Goal: Task Accomplishment & Management: Use online tool/utility

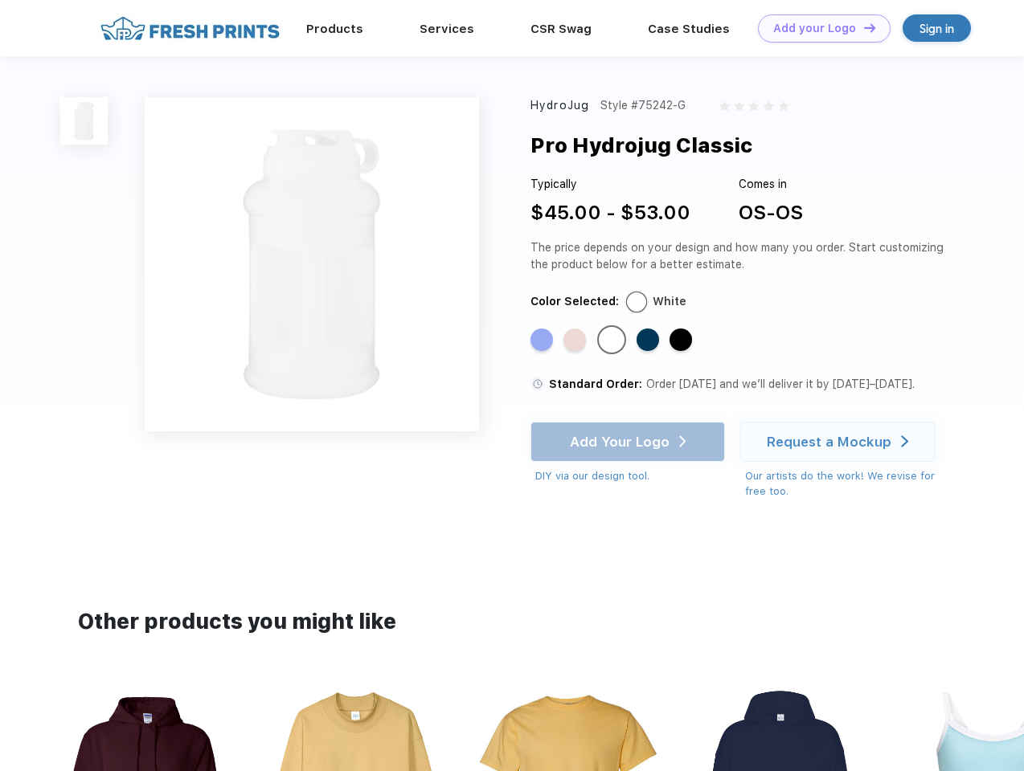
click at [818, 28] on link "Add your Logo Design Tool" at bounding box center [824, 28] width 133 height 28
click at [0, 0] on div "Design Tool" at bounding box center [0, 0] width 0 height 0
click at [862, 27] on link "Add your Logo Design Tool" at bounding box center [824, 28] width 133 height 28
click at [84, 121] on img at bounding box center [83, 120] width 47 height 47
click at [543, 341] on div "Standard Color" at bounding box center [541, 340] width 22 height 22
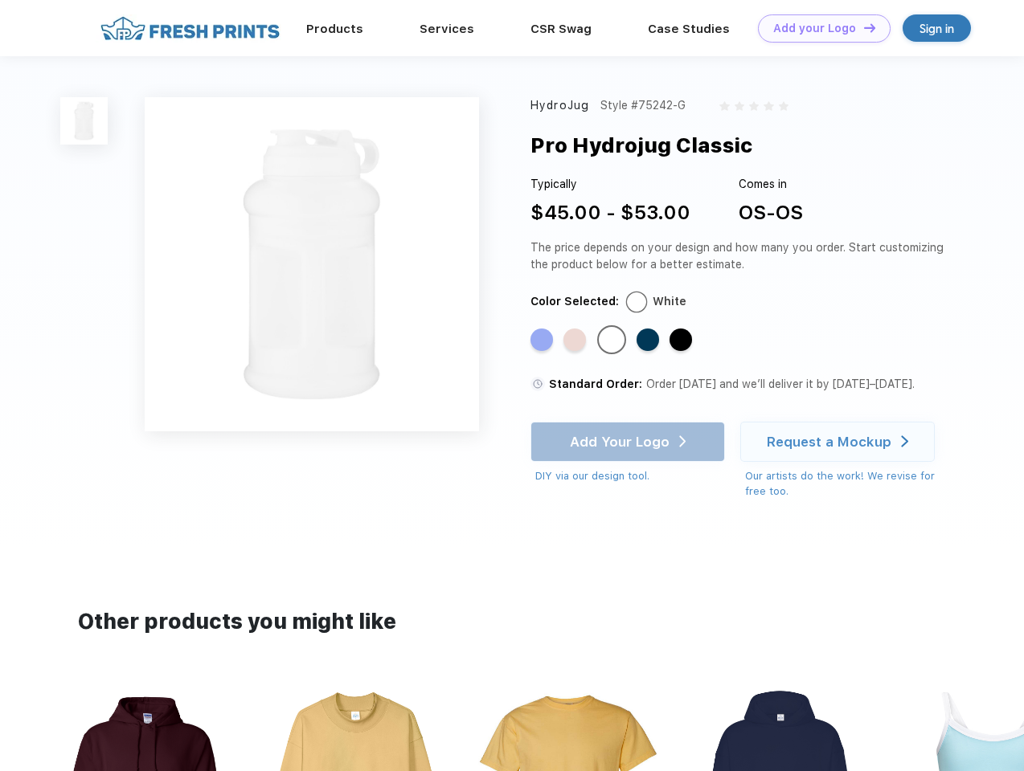
click at [576, 341] on div "Standard Color" at bounding box center [574, 340] width 22 height 22
click at [613, 341] on div "Standard Color" at bounding box center [611, 340] width 22 height 22
click at [649, 341] on div "Standard Color" at bounding box center [647, 340] width 22 height 22
click at [682, 341] on div "Standard Color" at bounding box center [680, 340] width 22 height 22
click at [629, 442] on div "Add Your Logo DIY via our design tool. Ah shoot! This product isn't up in our d…" at bounding box center [627, 453] width 194 height 63
